Goal: Find specific page/section: Find specific page/section

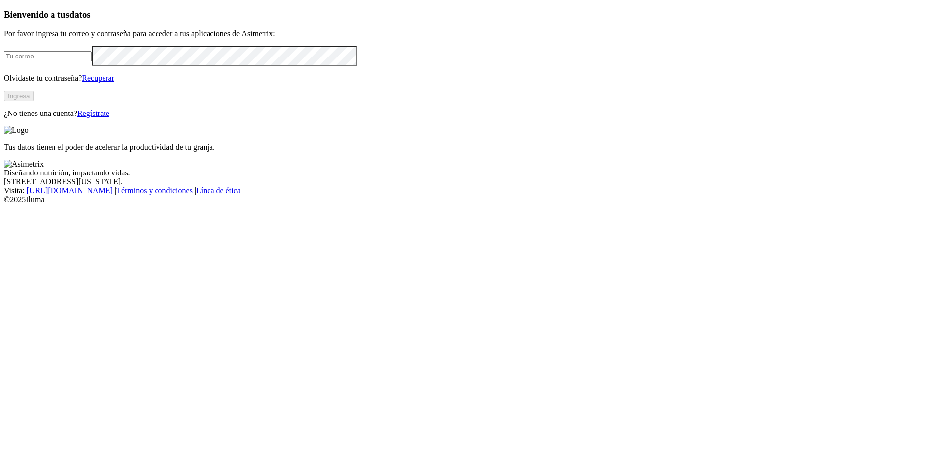
type input "[EMAIL_ADDRESS][DOMAIN_NAME]"
click at [34, 101] on button "Ingresa" at bounding box center [19, 96] width 30 height 10
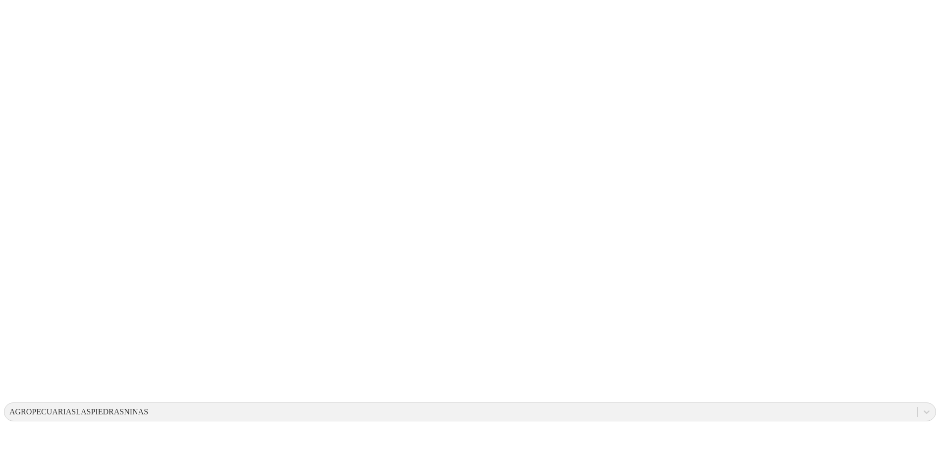
drag, startPoint x: 474, startPoint y: 146, endPoint x: 611, endPoint y: 204, distance: 149.0
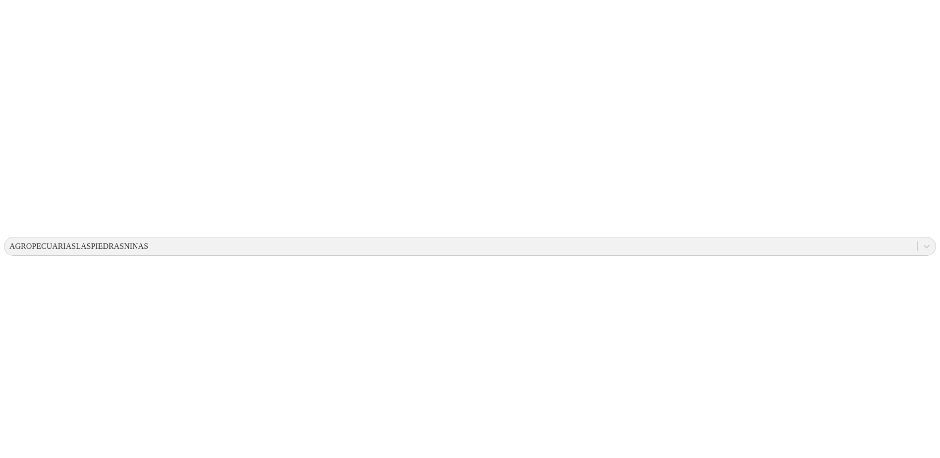
scroll to position [166, 0]
